Goal: Information Seeking & Learning: Find specific fact

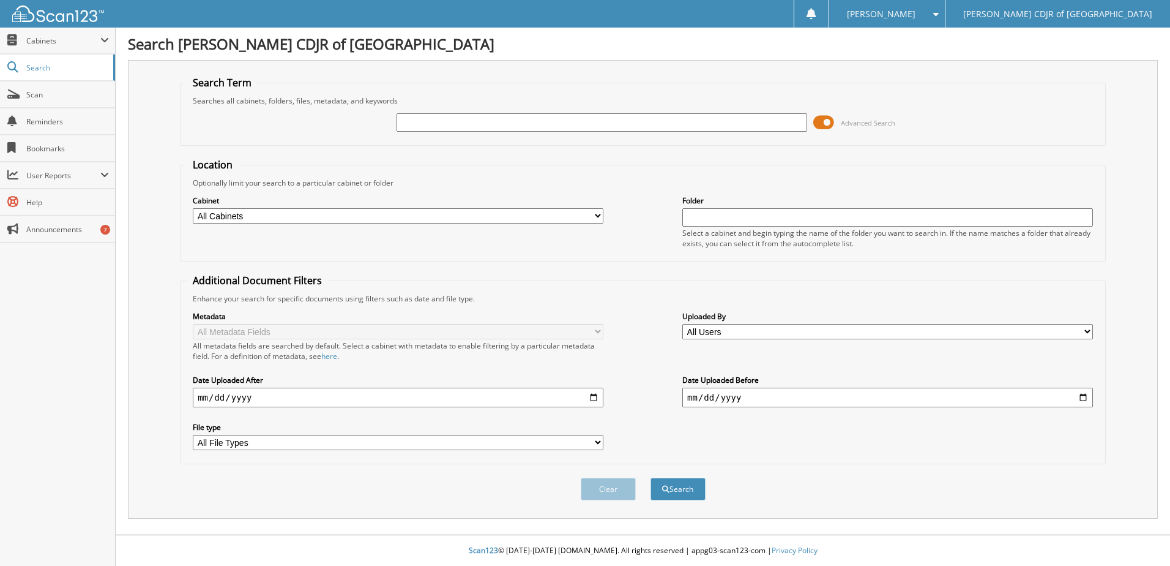
click at [474, 120] on input "text" at bounding box center [602, 122] width 411 height 18
type input "524909"
click at [684, 486] on button "Search" at bounding box center [678, 488] width 55 height 23
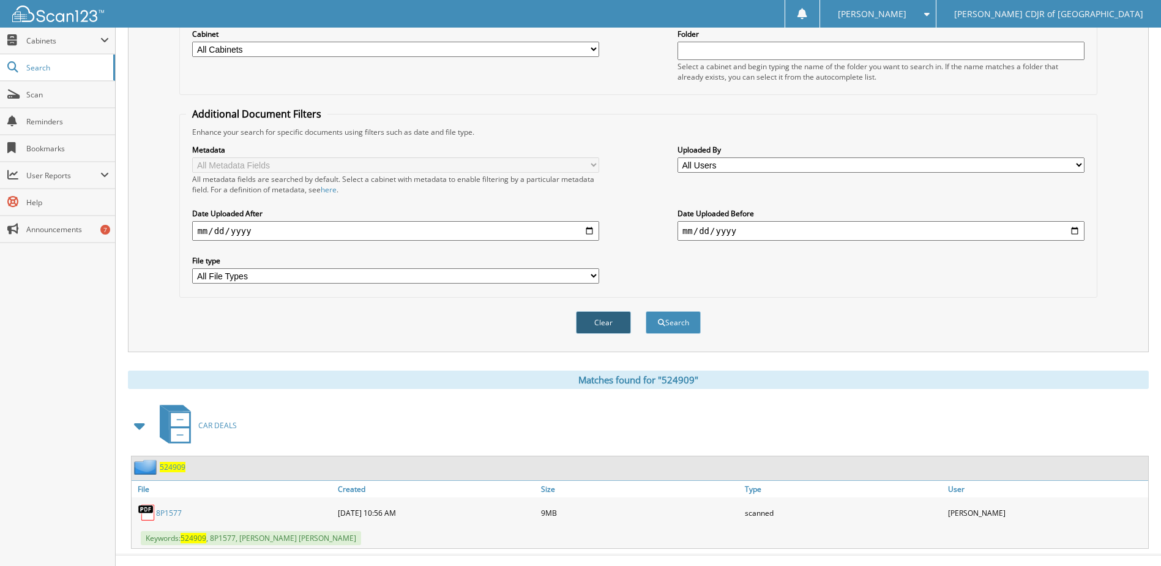
scroll to position [187, 0]
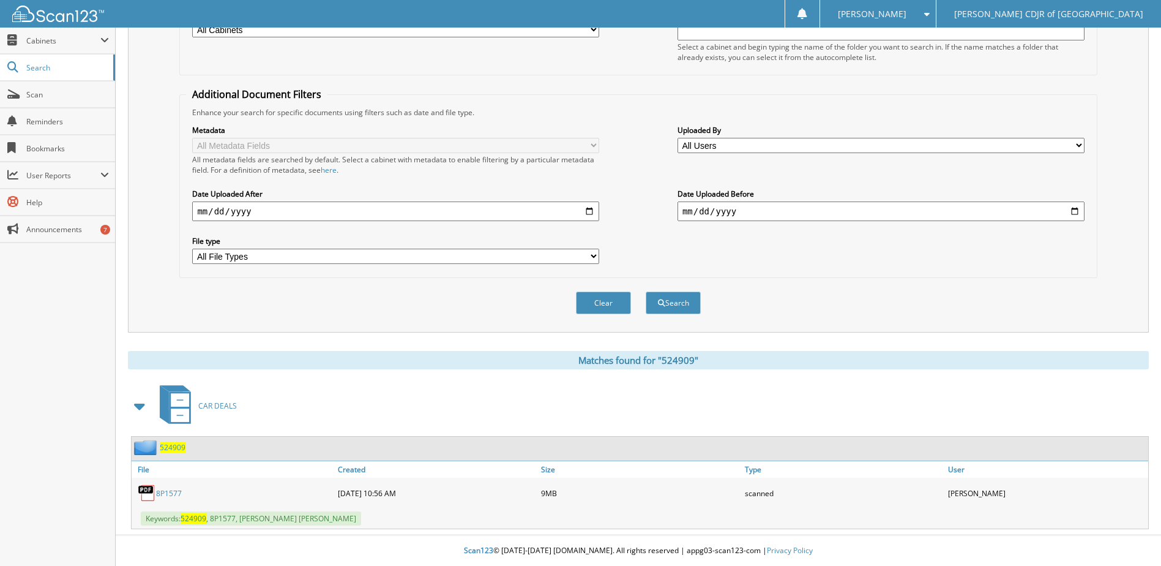
click at [171, 485] on div "8P1577" at bounding box center [233, 493] width 203 height 24
click at [162, 495] on link "8P1577" at bounding box center [169, 493] width 26 height 10
